Goal: Navigation & Orientation: Find specific page/section

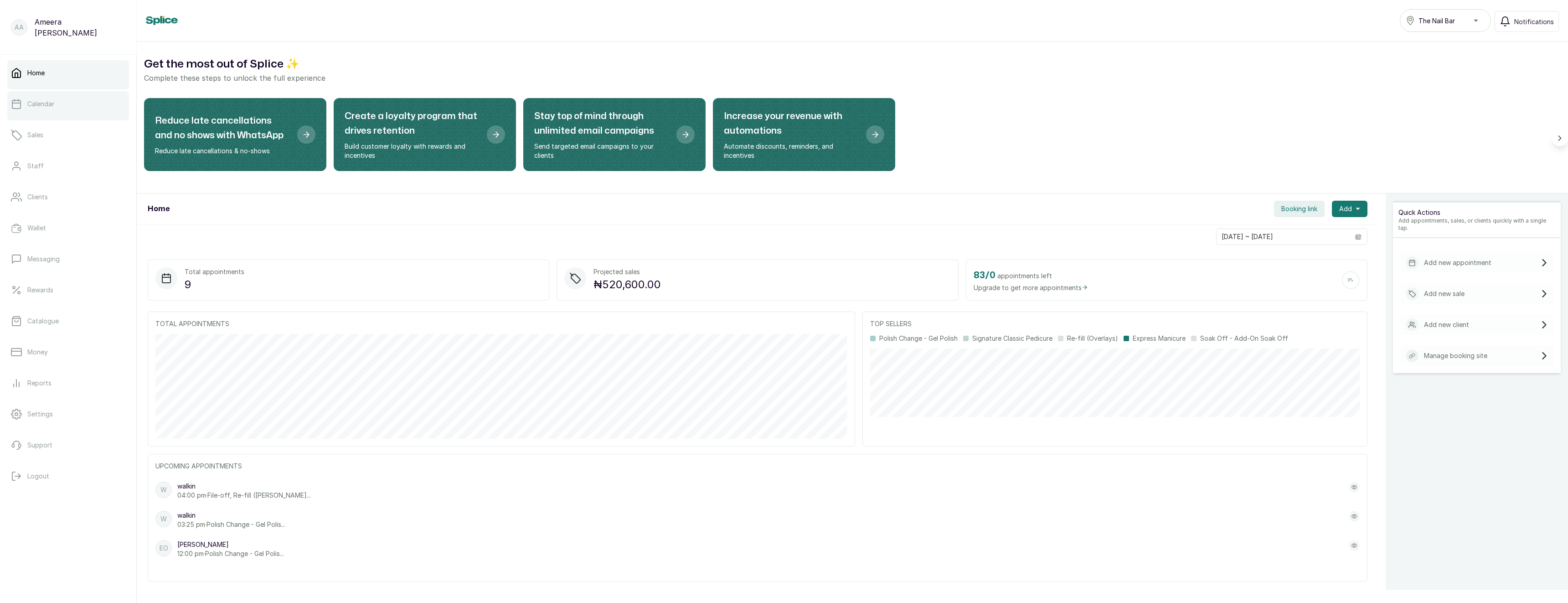
click at [68, 109] on link "Calendar" at bounding box center [68, 104] width 122 height 26
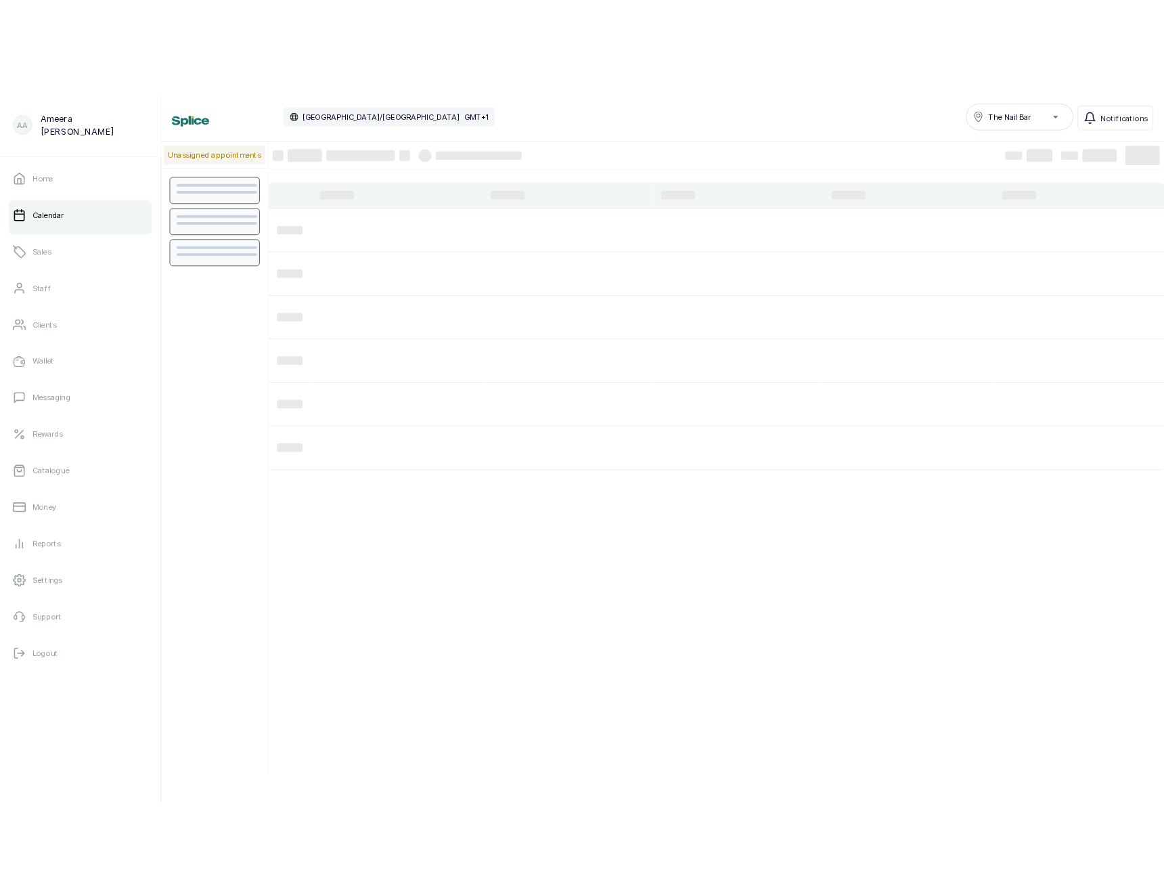
scroll to position [455, 0]
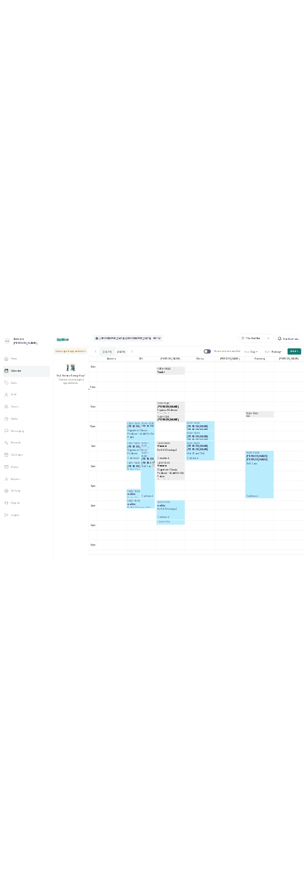
scroll to position [677, 0]
